Goal: Task Accomplishment & Management: Use online tool/utility

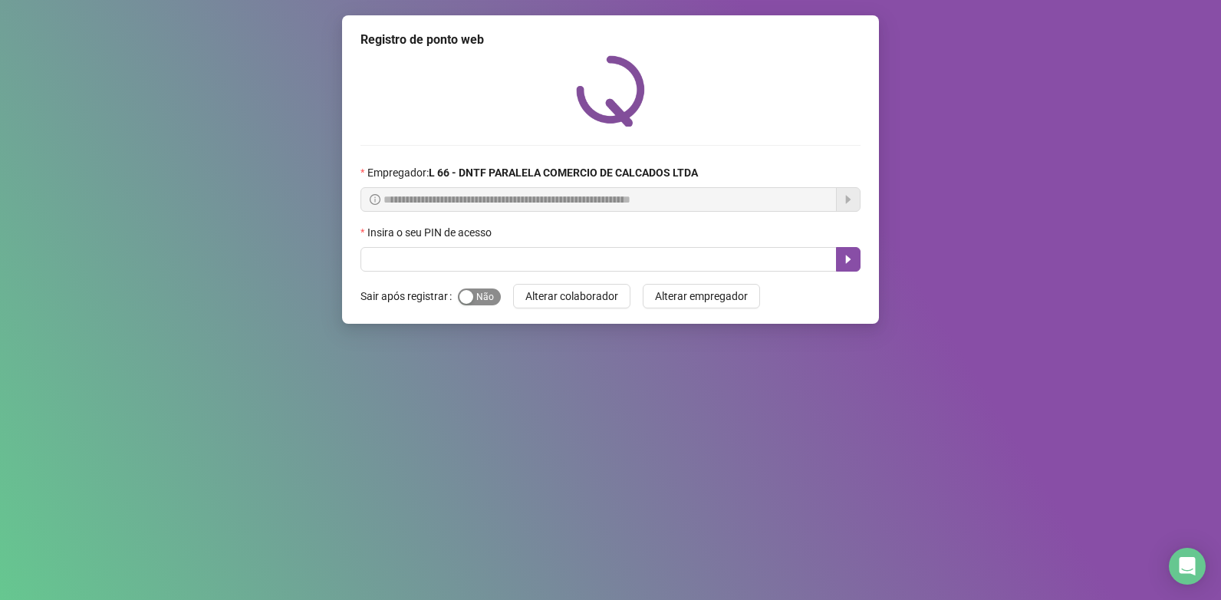
click at [484, 301] on span "Sim Não" at bounding box center [479, 296] width 43 height 17
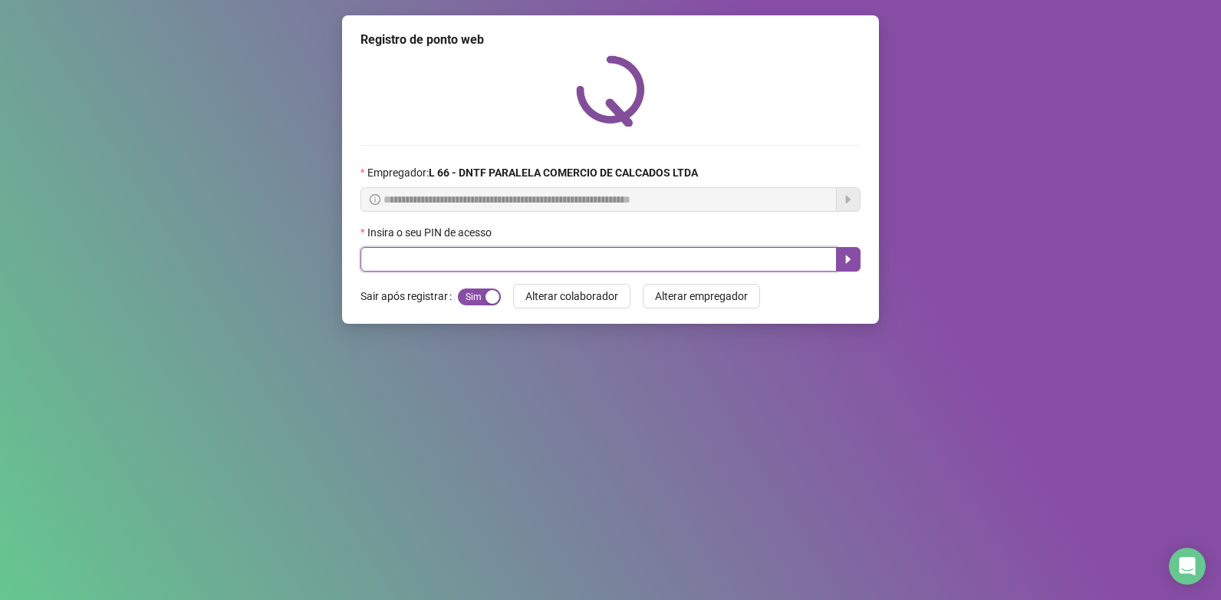
click at [484, 253] on input "text" at bounding box center [599, 259] width 476 height 25
type input "*****"
click at [849, 260] on icon "caret-right" at bounding box center [848, 259] width 5 height 8
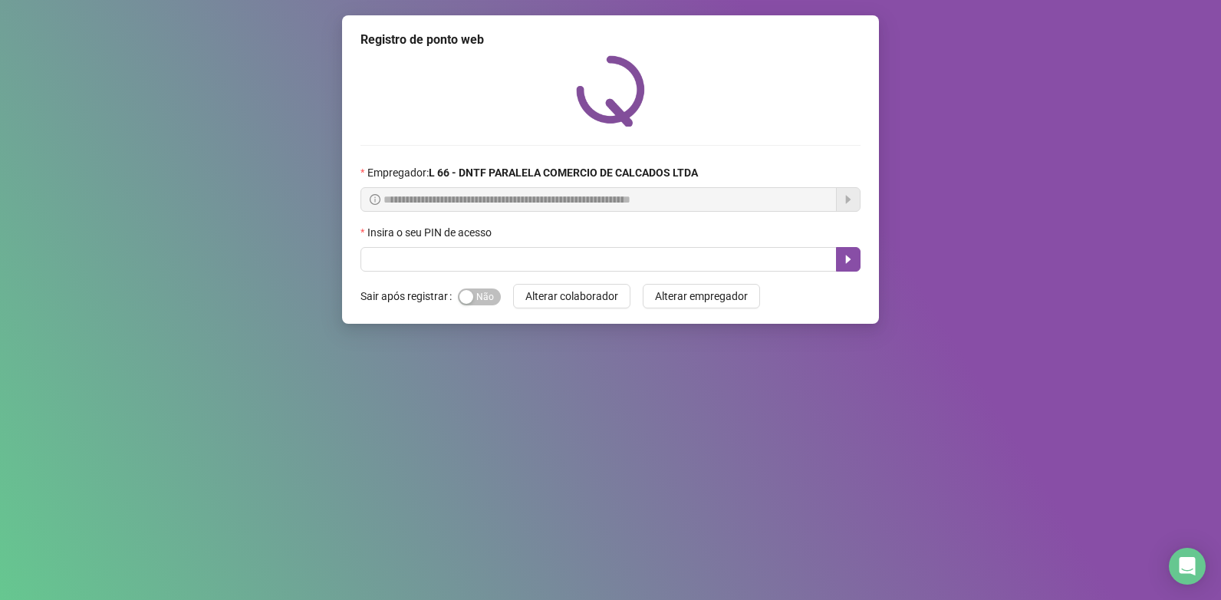
drag, startPoint x: 499, startPoint y: 285, endPoint x: 489, endPoint y: 286, distance: 10.1
click at [499, 285] on form "Sair após registrar Sim Não Alterar colaborador Alterar empregador" at bounding box center [611, 296] width 500 height 25
click at [477, 289] on span "Sim Não" at bounding box center [479, 296] width 43 height 17
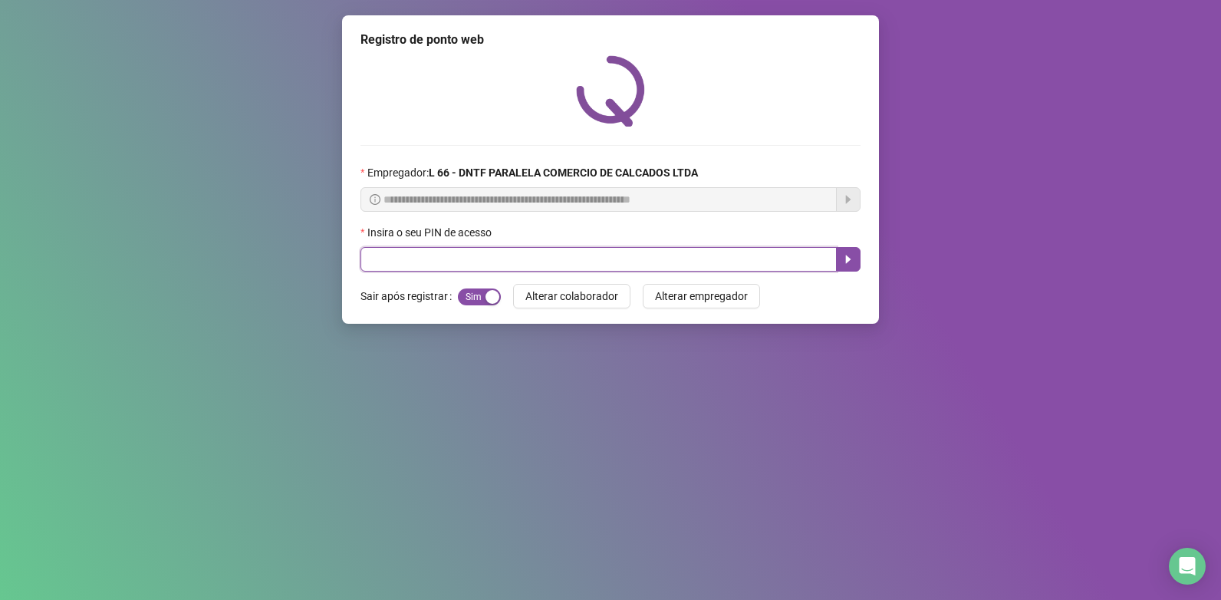
click at [496, 269] on input "text" at bounding box center [599, 259] width 476 height 25
type input "*****"
click at [852, 266] on button "button" at bounding box center [848, 259] width 25 height 25
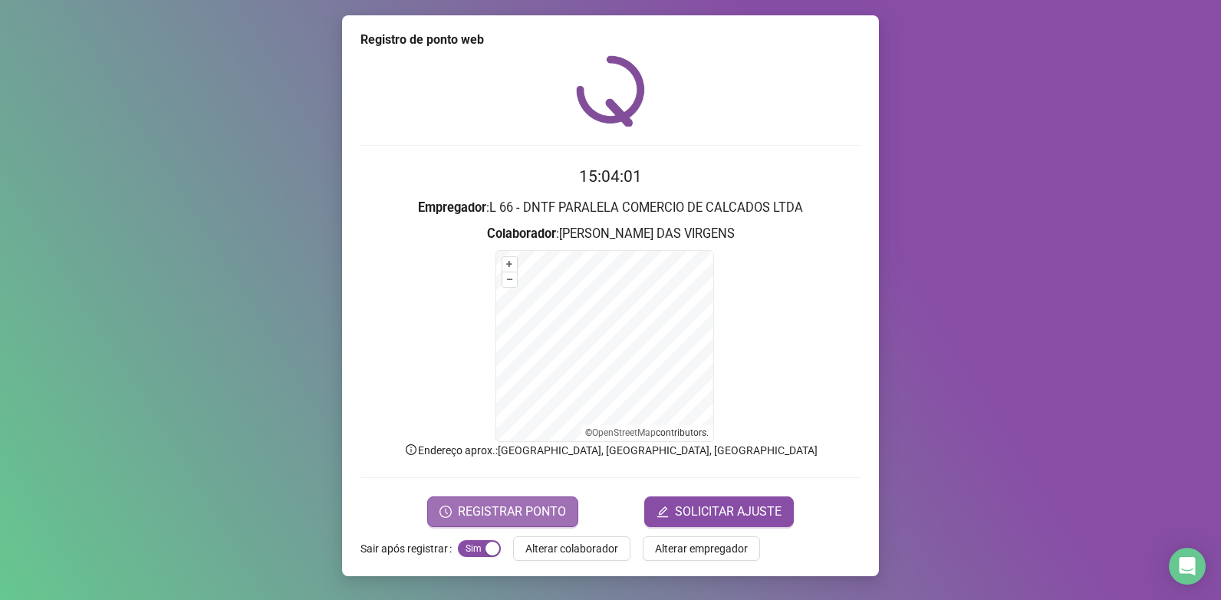
click at [550, 504] on span "REGISTRAR PONTO" at bounding box center [512, 511] width 108 height 18
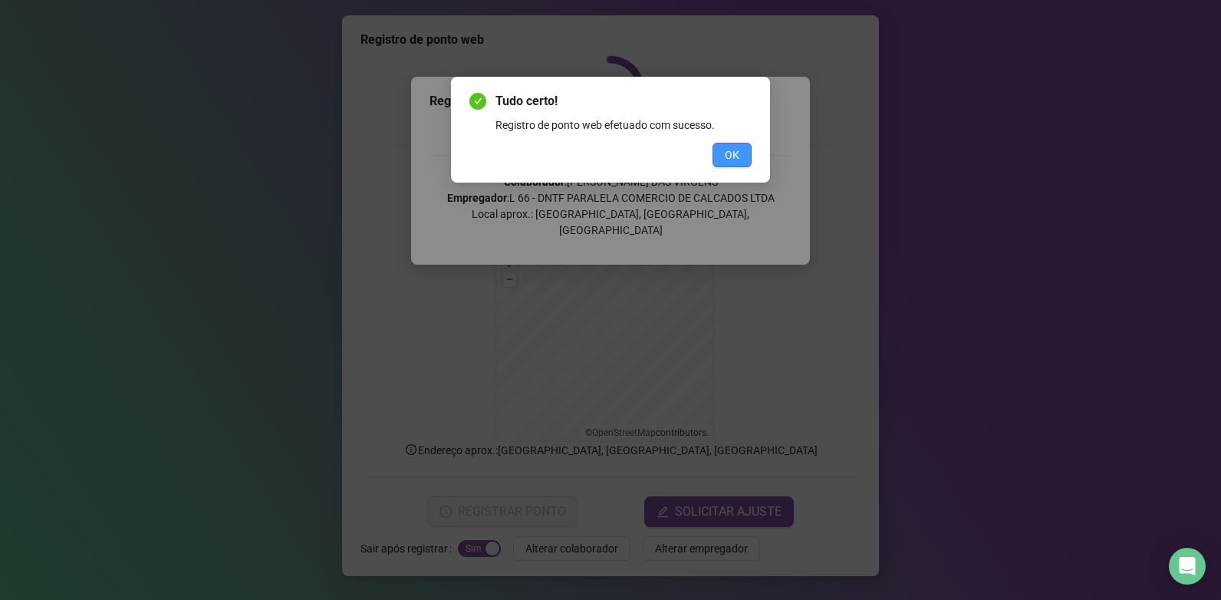
click at [744, 147] on button "OK" at bounding box center [732, 155] width 39 height 25
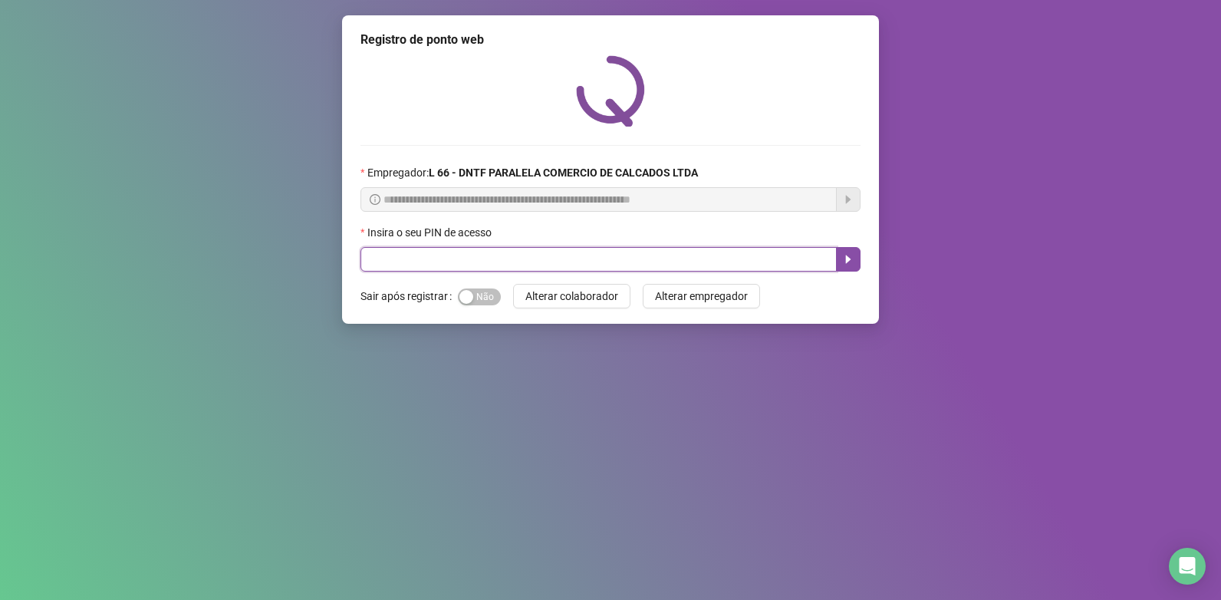
click at [409, 265] on input "text" at bounding box center [599, 259] width 476 height 25
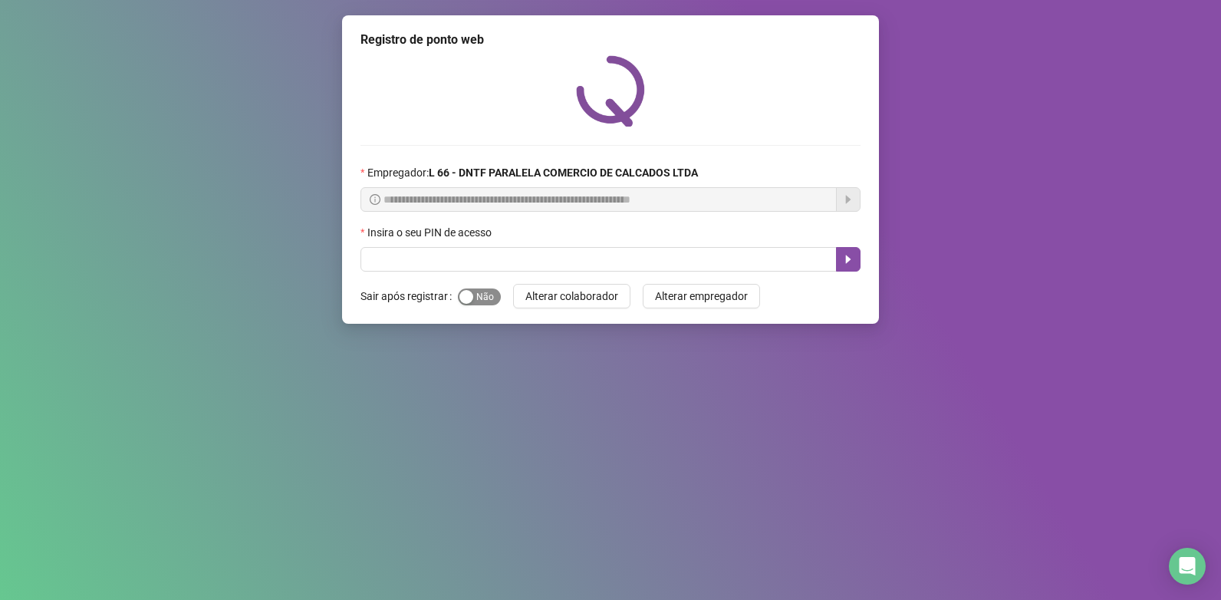
click at [490, 295] on span "Sim Não" at bounding box center [479, 296] width 43 height 17
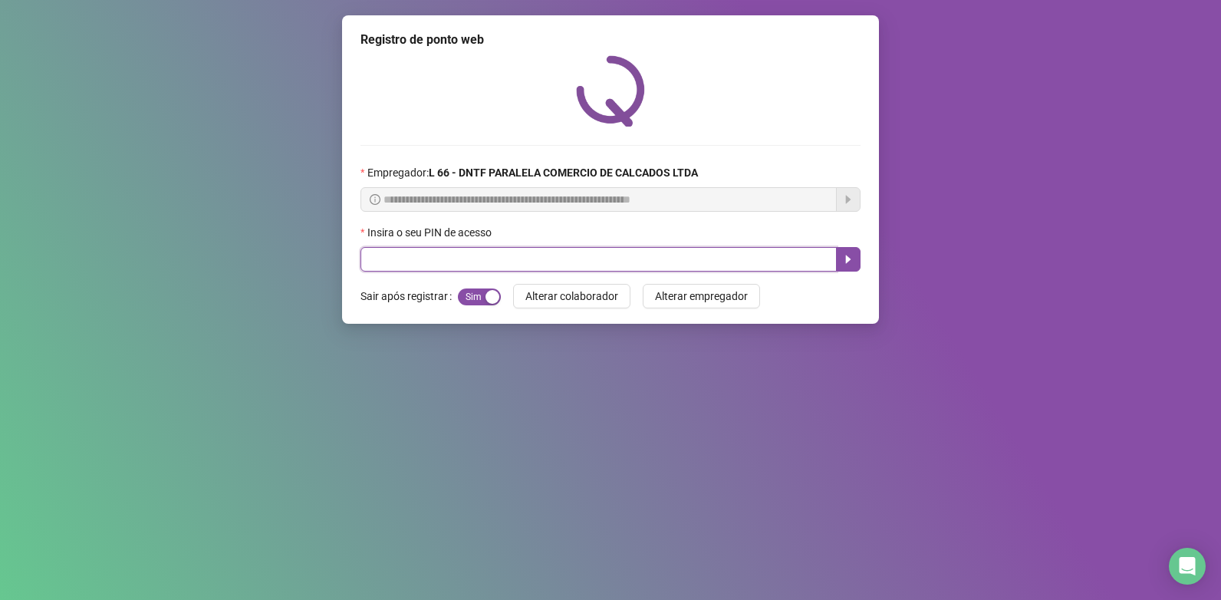
click at [488, 259] on input "text" at bounding box center [599, 259] width 476 height 25
type input "*****"
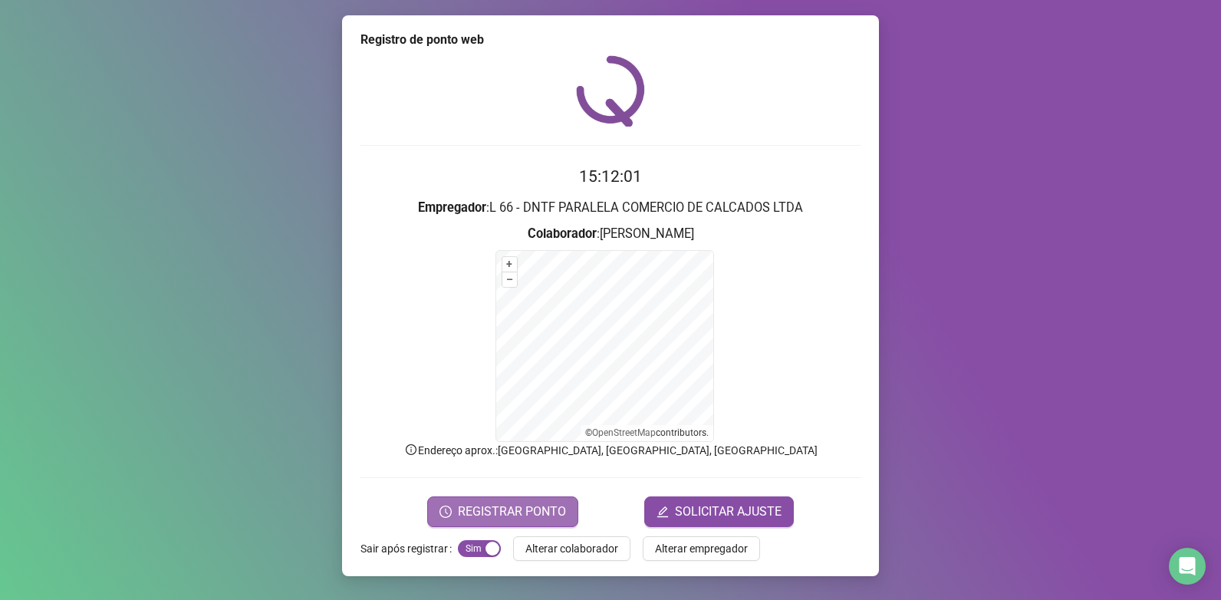
click at [546, 513] on span "REGISTRAR PONTO" at bounding box center [512, 511] width 108 height 18
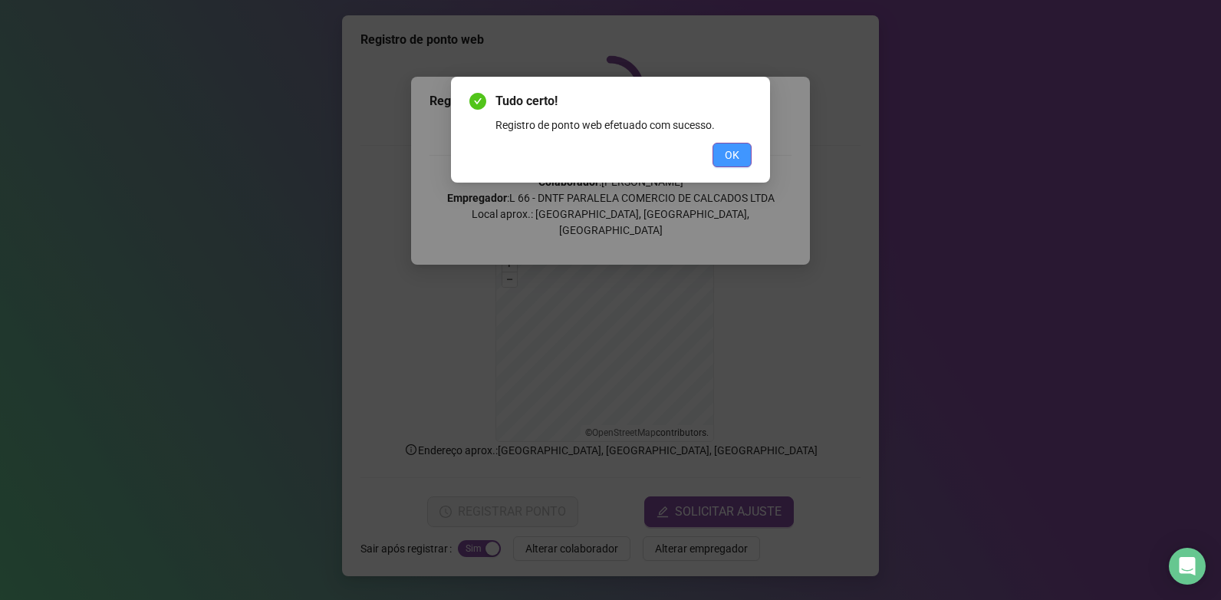
click at [736, 152] on span "OK" at bounding box center [732, 155] width 15 height 17
